Goal: Task Accomplishment & Management: Use online tool/utility

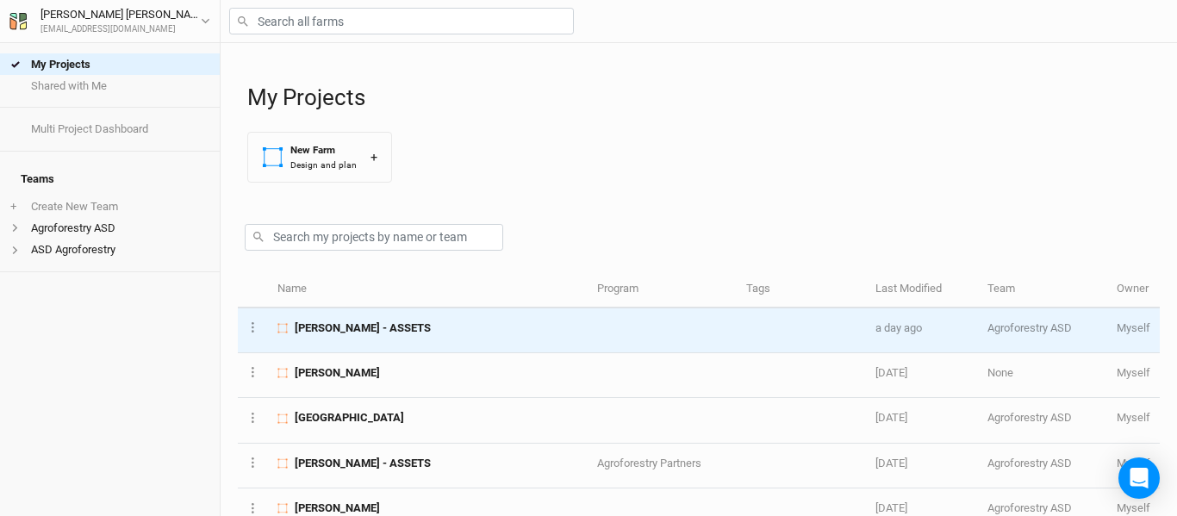
click at [410, 334] on div "[PERSON_NAME] - ASSETS" at bounding box center [427, 329] width 301 height 16
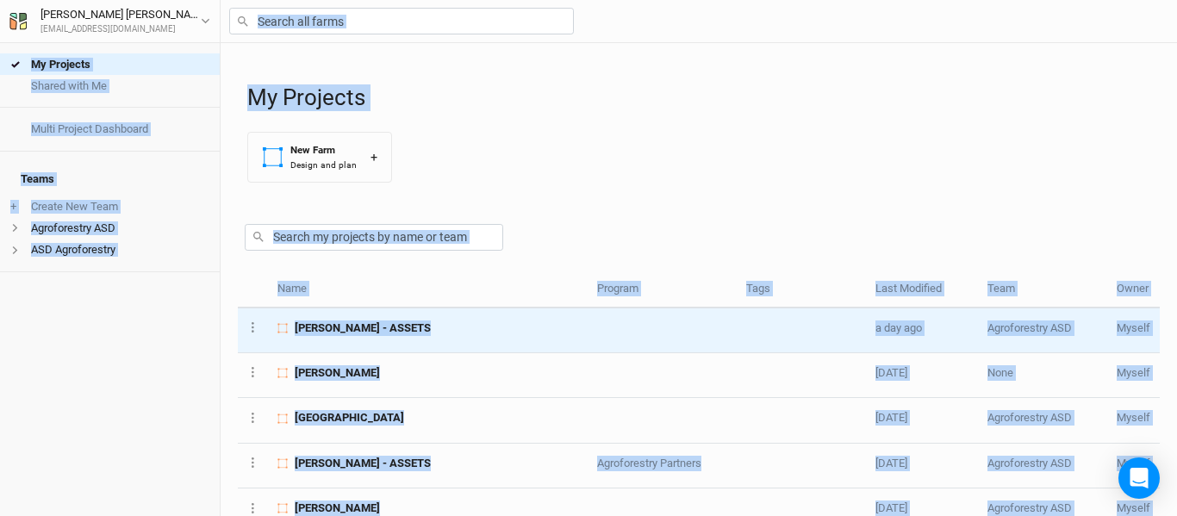
click at [410, 334] on div "My Projects Shared with Me Multi Project Dashboard Teams + Create New Team Agro…" at bounding box center [588, 258] width 1177 height 516
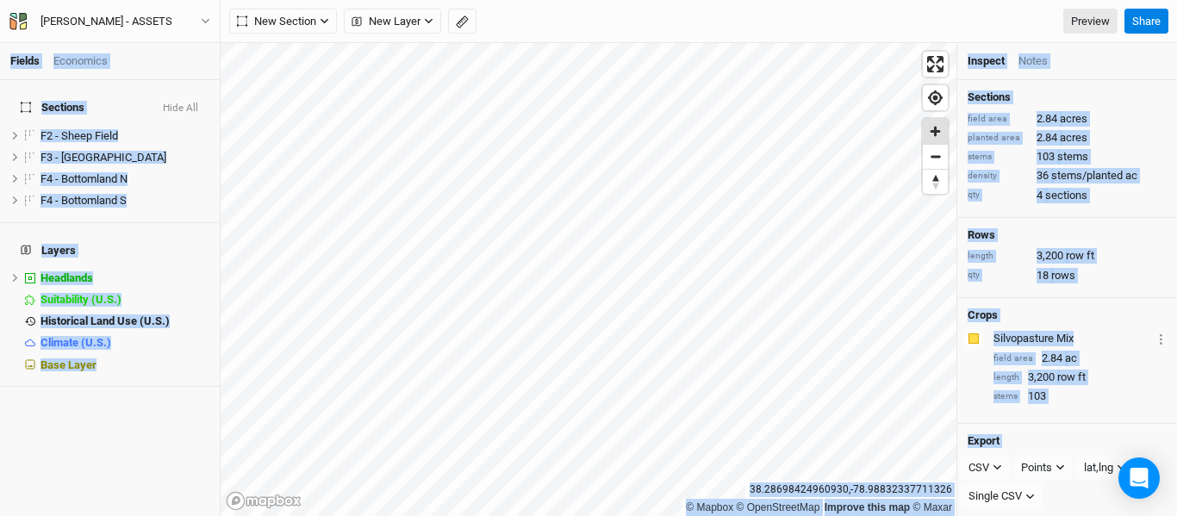
click at [938, 132] on span "Zoom in" at bounding box center [935, 131] width 25 height 25
click at [927, 136] on span "Zoom in" at bounding box center [935, 131] width 25 height 25
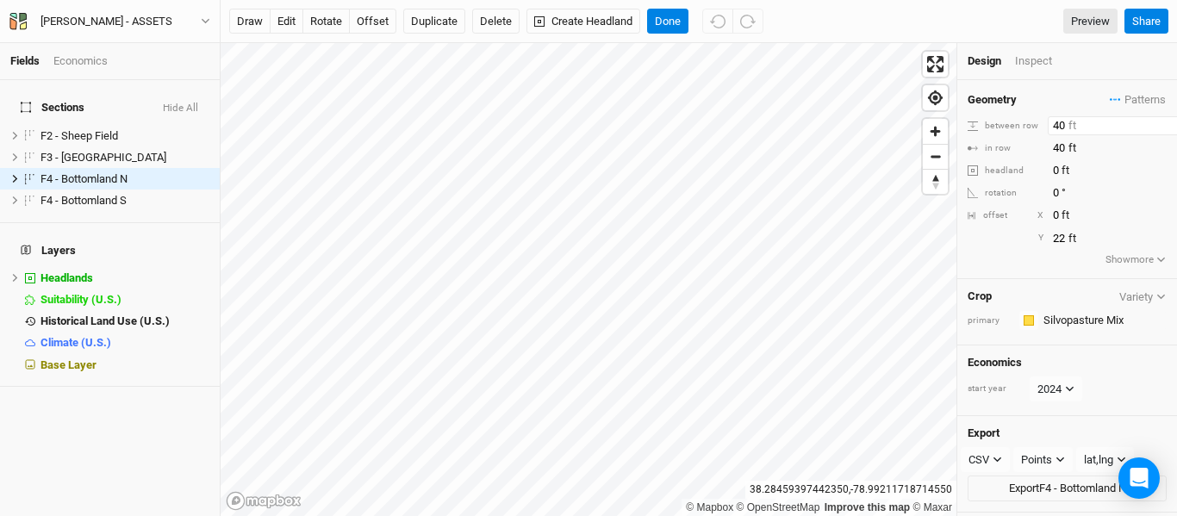
click at [1060, 128] on input "40" at bounding box center [1123, 125] width 150 height 19
type input "30"
click at [1060, 152] on input "40" at bounding box center [1123, 148] width 150 height 19
type input "30"
click at [1056, 126] on input "40" at bounding box center [1123, 125] width 150 height 19
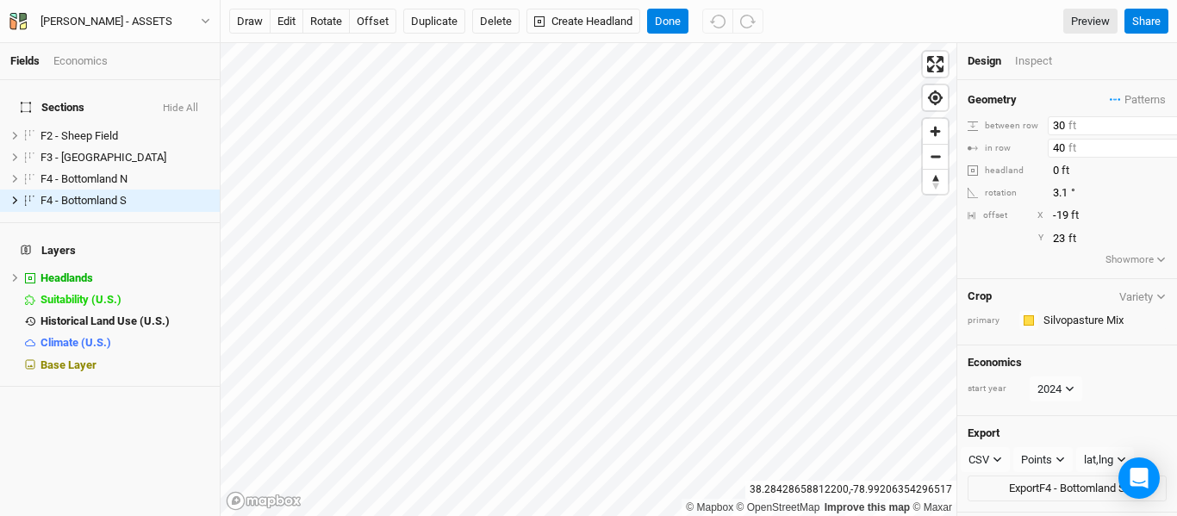
type input "30"
click at [1062, 149] on input "40" at bounding box center [1123, 148] width 150 height 19
type input "30"
click at [383, 17] on button "offset" at bounding box center [372, 22] width 47 height 26
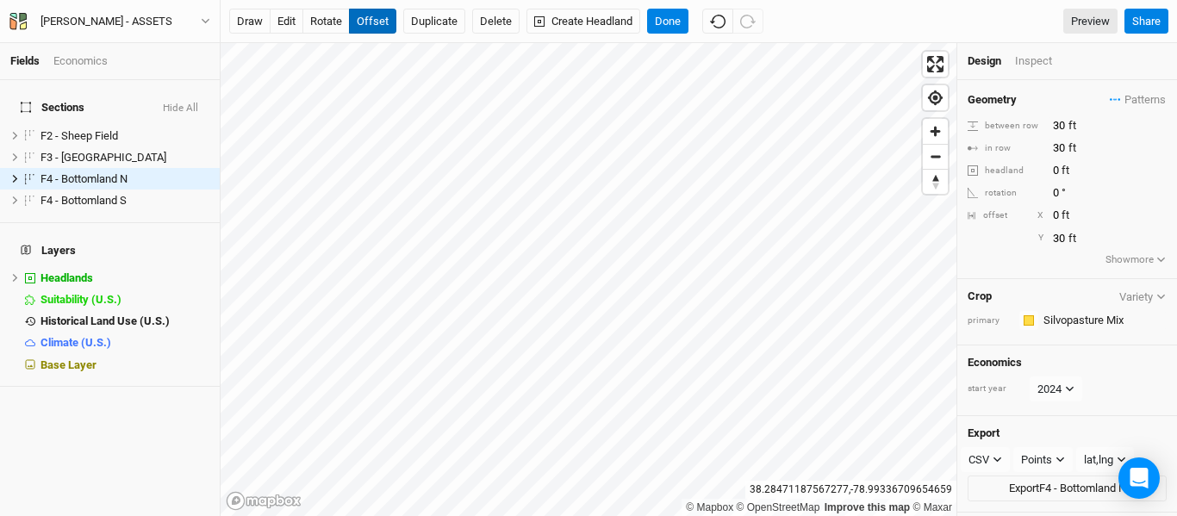
type input "31"
click at [677, 7] on div "draw edit rotate offset Duplicate Delete Create Headland Done Preview Share" at bounding box center [699, 21] width 956 height 43
click at [675, 23] on button "Done" at bounding box center [667, 22] width 41 height 26
click at [393, 29] on button "offset" at bounding box center [372, 22] width 47 height 26
type input "26"
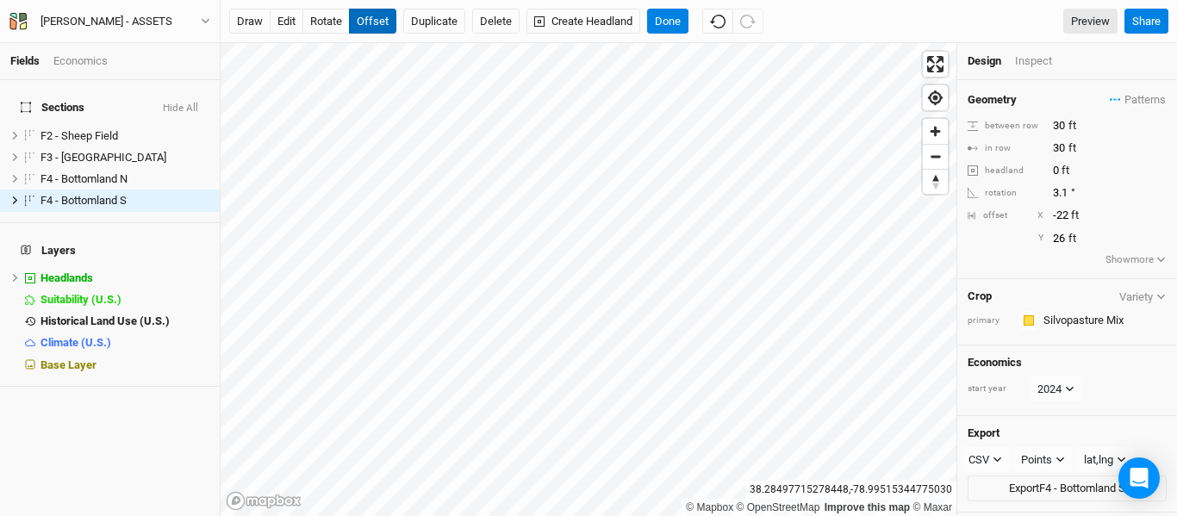
type input "-23"
type input "33"
type input "-24"
type input "34"
click at [676, 24] on button "Done" at bounding box center [667, 22] width 41 height 26
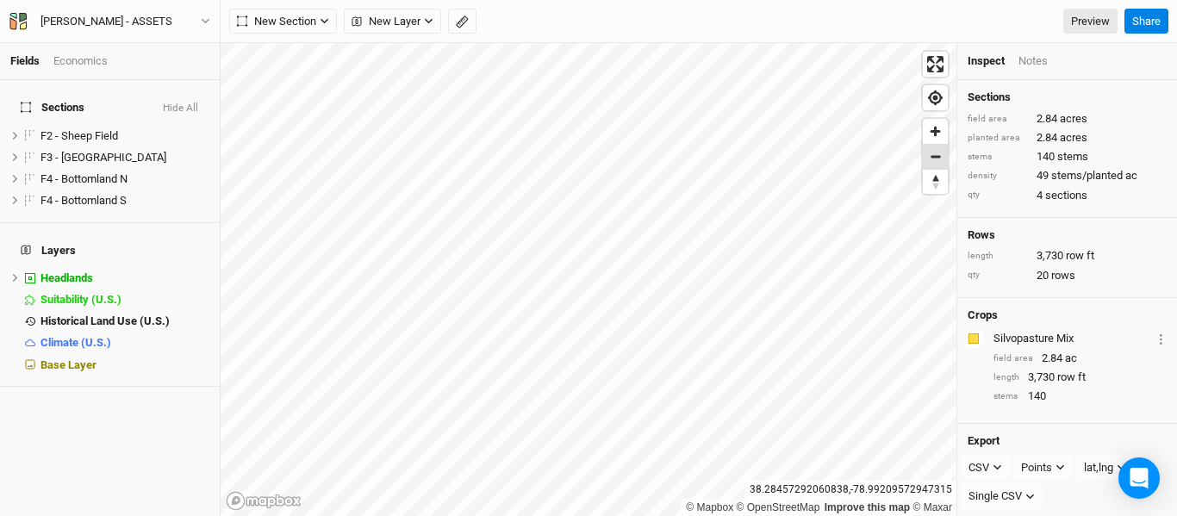
click at [934, 167] on span "Zoom out" at bounding box center [935, 157] width 25 height 24
click at [942, 131] on span "Zoom in" at bounding box center [935, 131] width 25 height 25
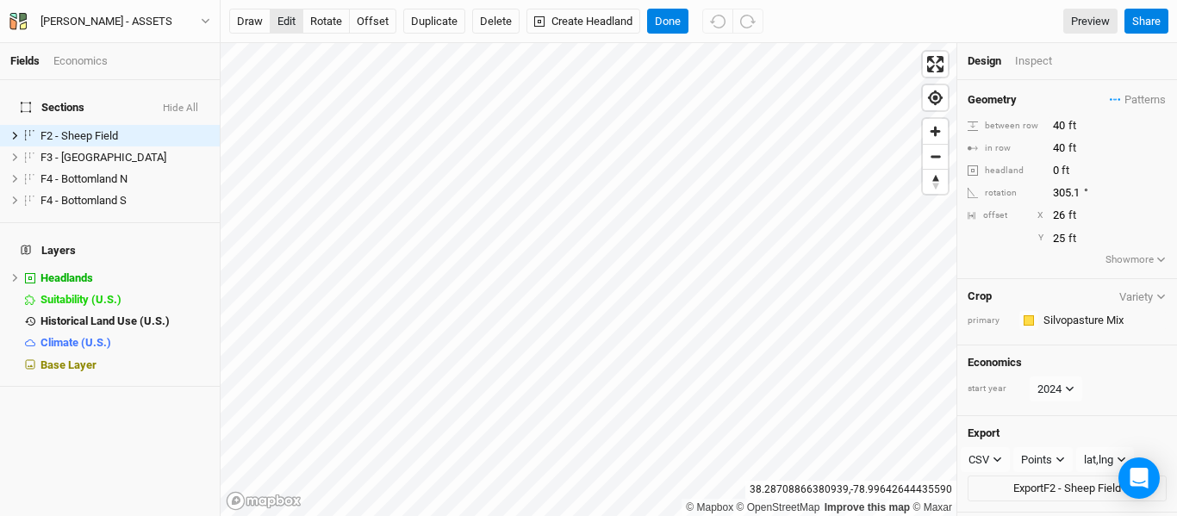
click at [285, 25] on button "edit" at bounding box center [287, 22] width 34 height 26
click at [668, 20] on button "Done" at bounding box center [667, 22] width 41 height 26
click at [1059, 125] on input "40" at bounding box center [1123, 125] width 150 height 19
type input "30"
click at [1059, 153] on input "40" at bounding box center [1123, 148] width 150 height 19
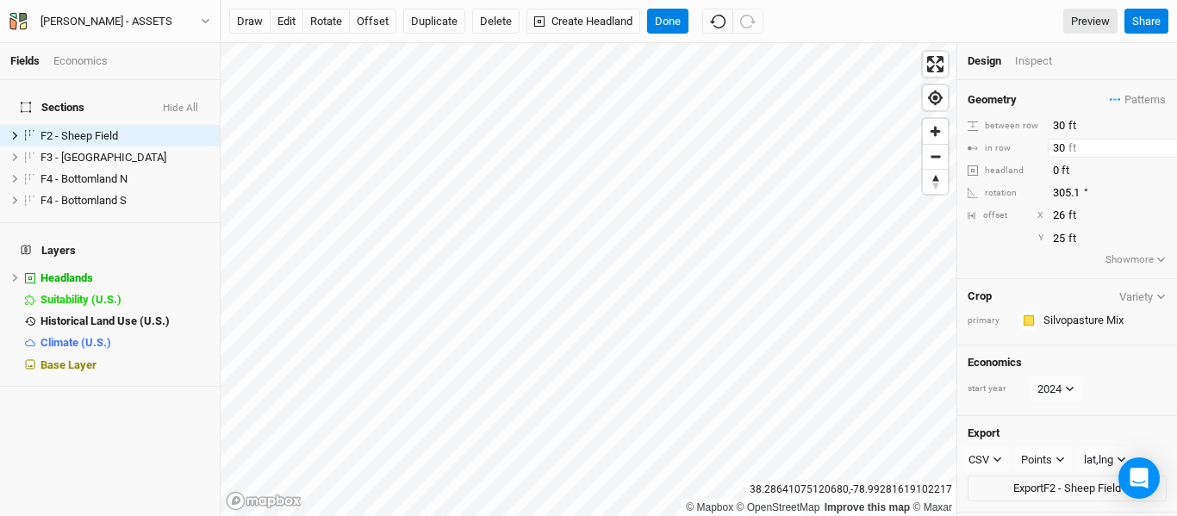
type input "30"
click at [381, 25] on button "offset" at bounding box center [372, 22] width 47 height 26
type input "26"
type input "22"
type input "34"
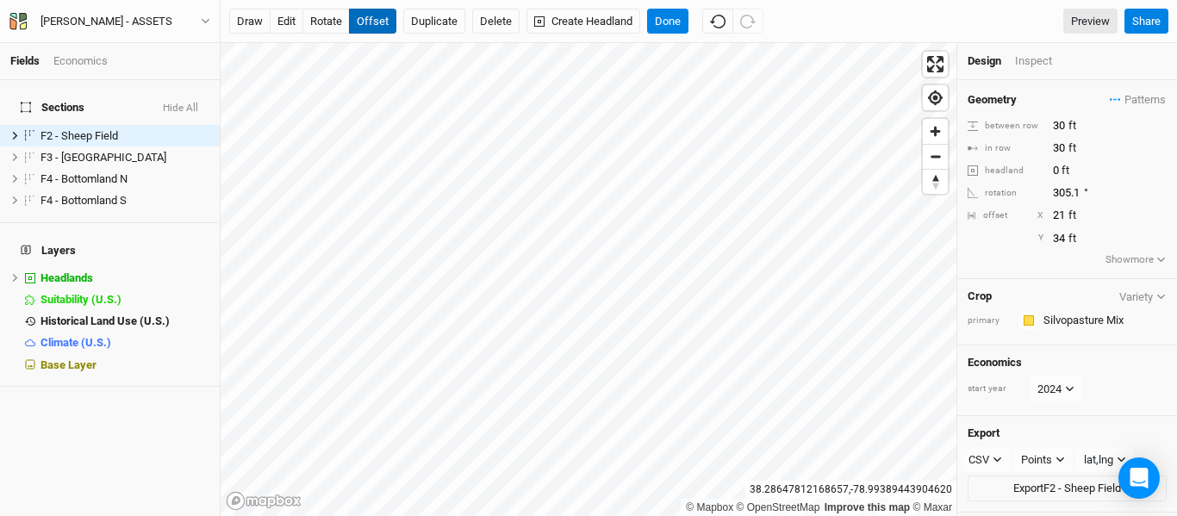
type input "20"
type input "39"
type input "15"
type input "41"
type input "12"
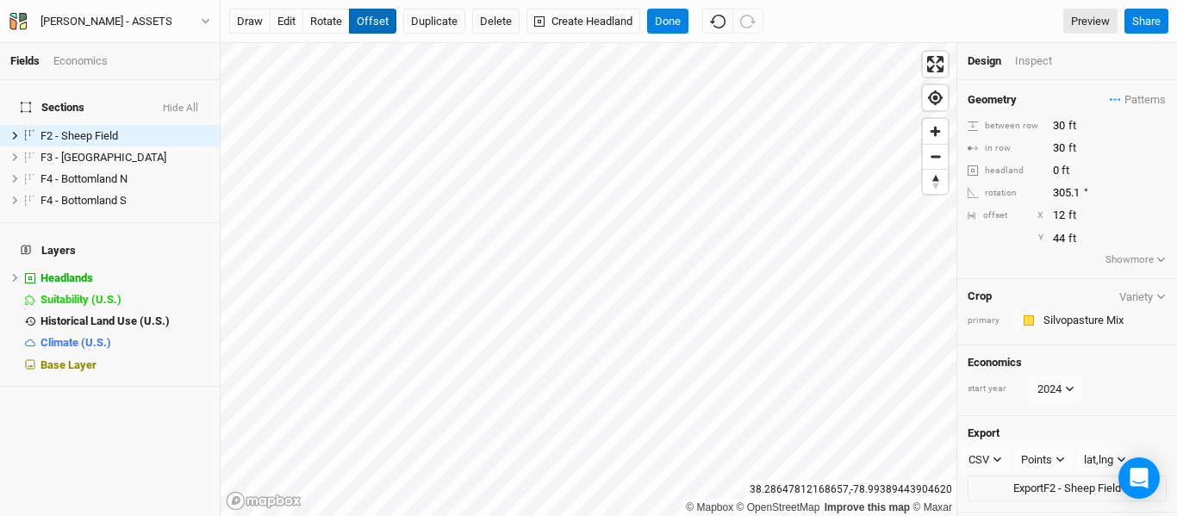
type input "45"
type input "7"
type input "46"
click at [284, 22] on button "edit" at bounding box center [287, 22] width 34 height 26
click at [671, 27] on button "Done" at bounding box center [667, 22] width 41 height 26
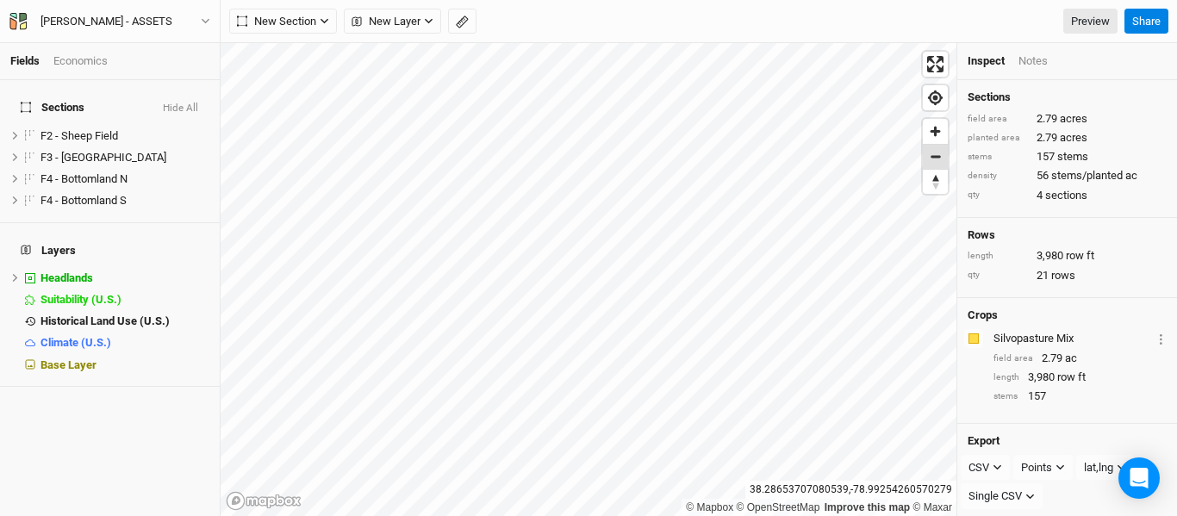
click at [932, 157] on span "Zoom out" at bounding box center [935, 157] width 25 height 24
click at [1148, 24] on button "Share" at bounding box center [1146, 22] width 44 height 26
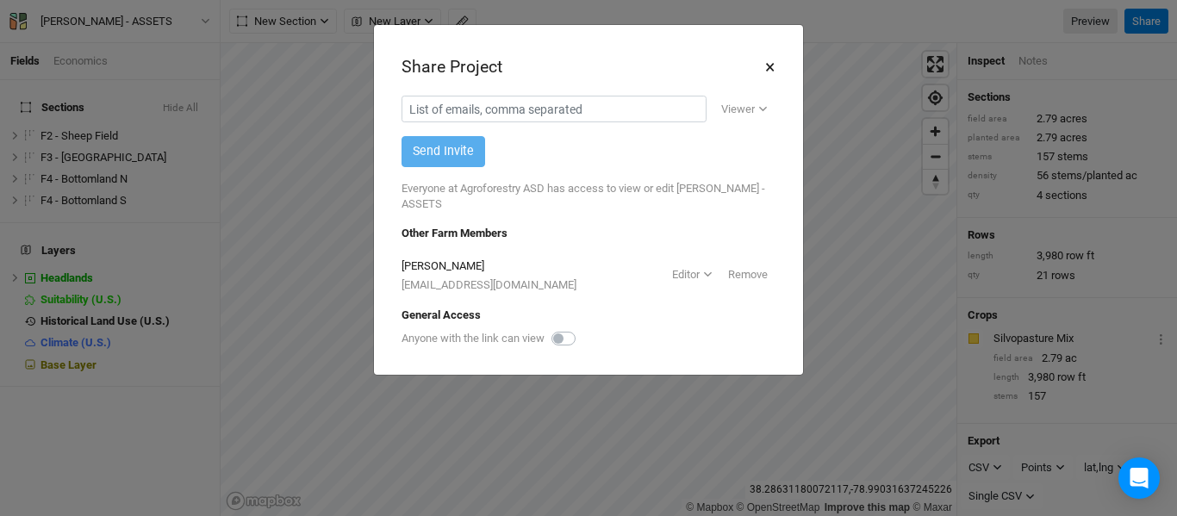
click at [769, 65] on button "×" at bounding box center [769, 67] width 11 height 29
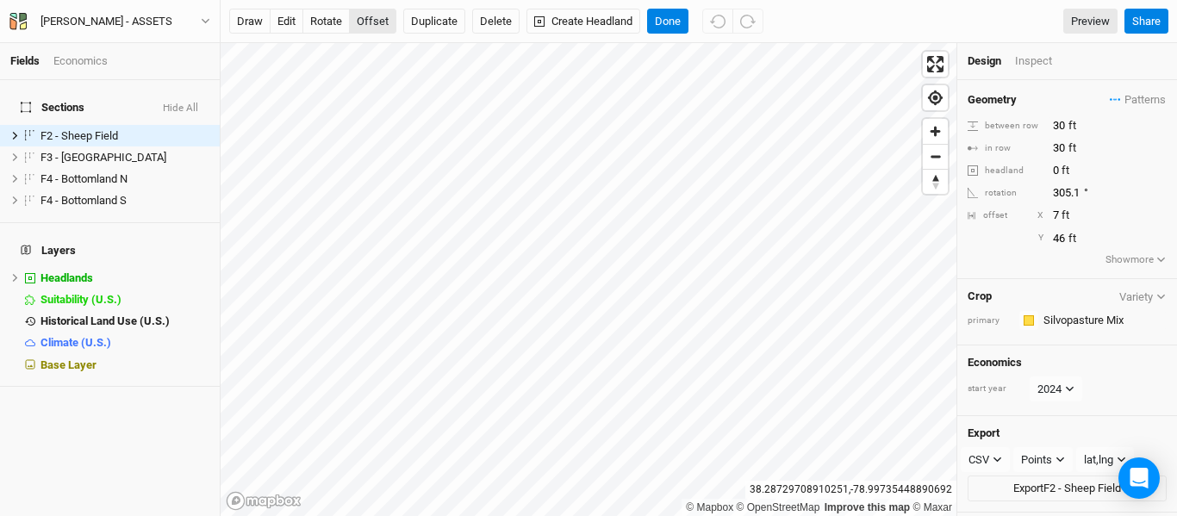
click at [359, 21] on button "offset" at bounding box center [372, 22] width 47 height 26
type input "17"
type input "41"
type input "20"
type input "38"
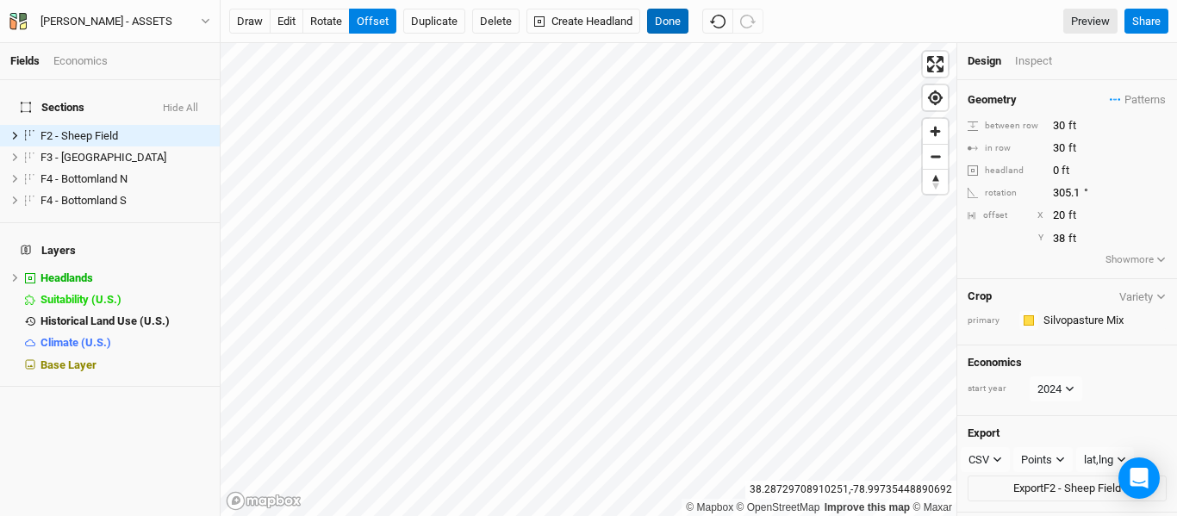
click at [676, 21] on button "Done" at bounding box center [667, 22] width 41 height 26
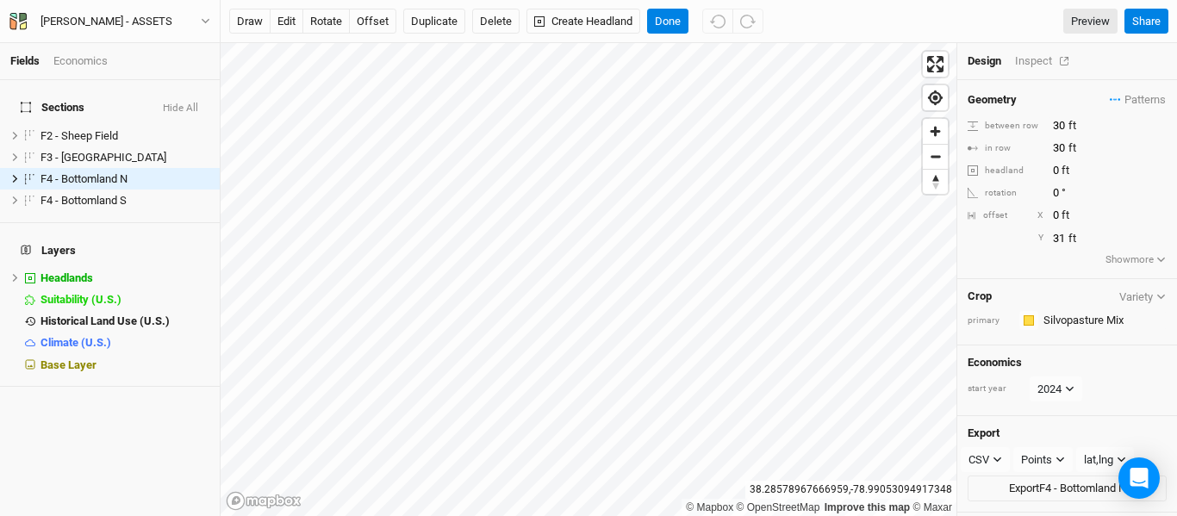
click at [1050, 60] on div "Inspect" at bounding box center [1045, 61] width 61 height 16
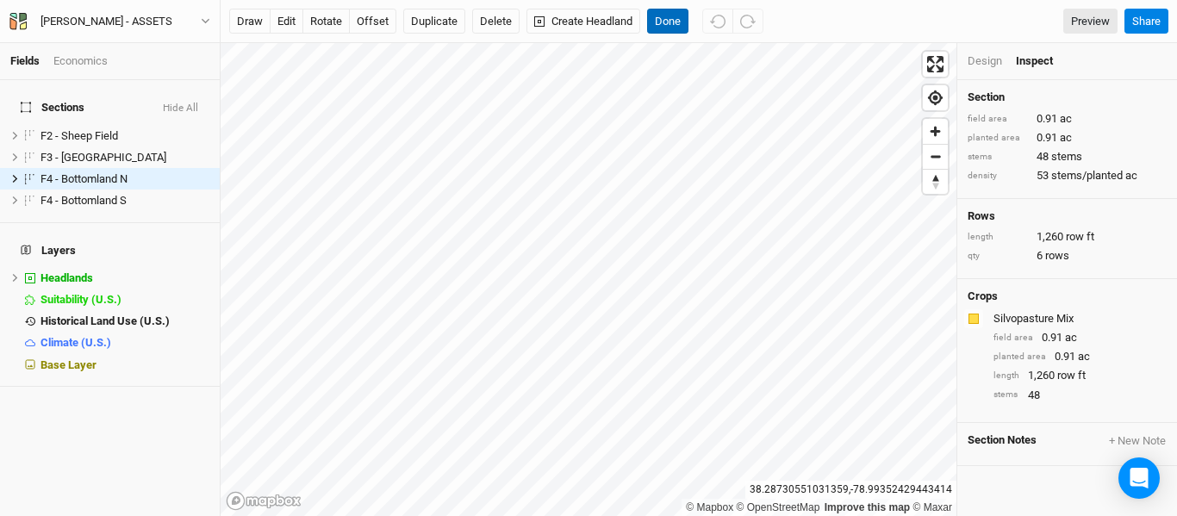
click at [683, 28] on button "Done" at bounding box center [667, 22] width 41 height 26
click at [383, 21] on button "offset" at bounding box center [372, 22] width 47 height 26
click at [668, 16] on button "Done" at bounding box center [667, 22] width 41 height 26
click at [363, 22] on button "offset" at bounding box center [372, 22] width 47 height 26
click at [671, 19] on button "Done" at bounding box center [667, 22] width 41 height 26
